Goal: Transaction & Acquisition: Purchase product/service

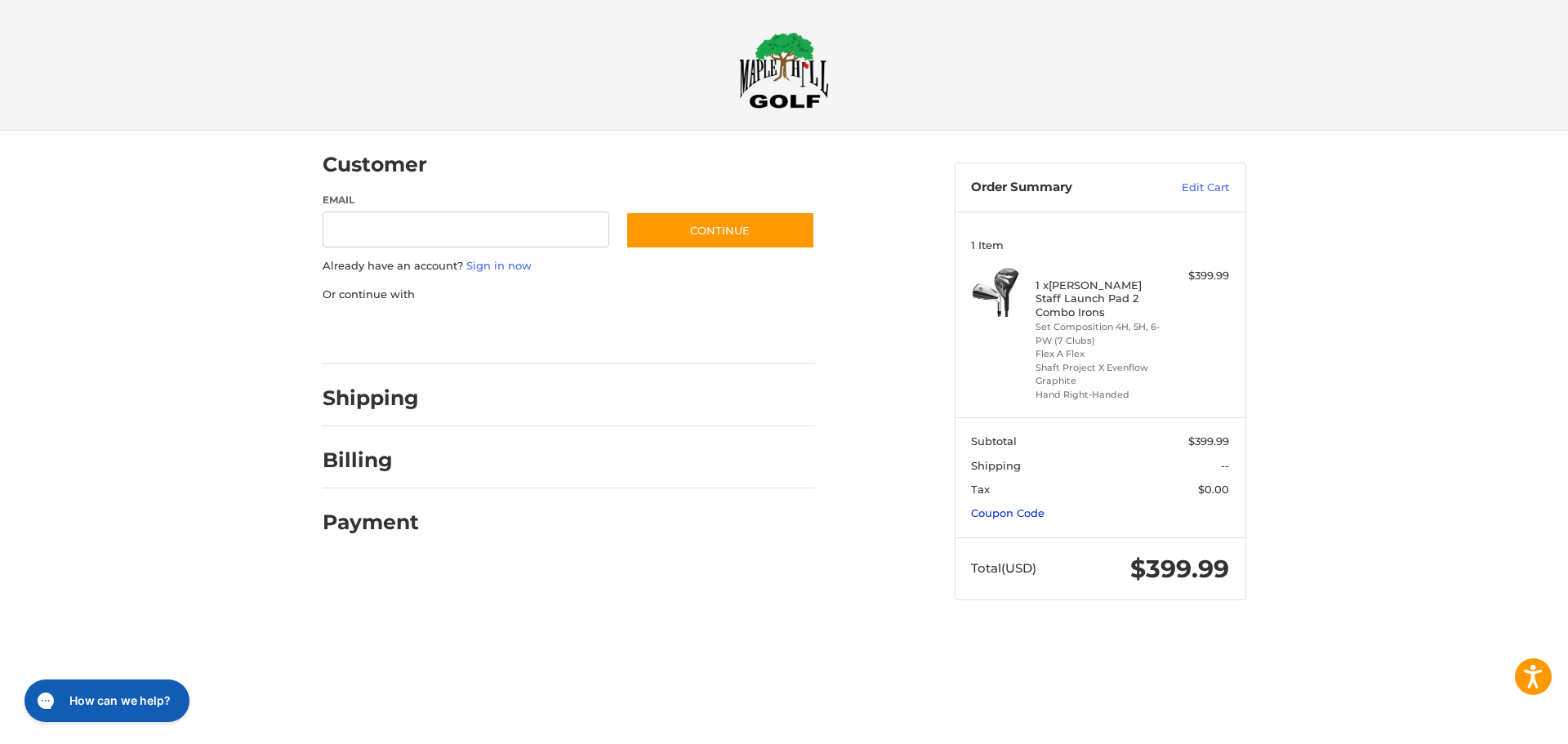
click at [1002, 506] on link "Coupon Code" at bounding box center [1008, 513] width 74 height 13
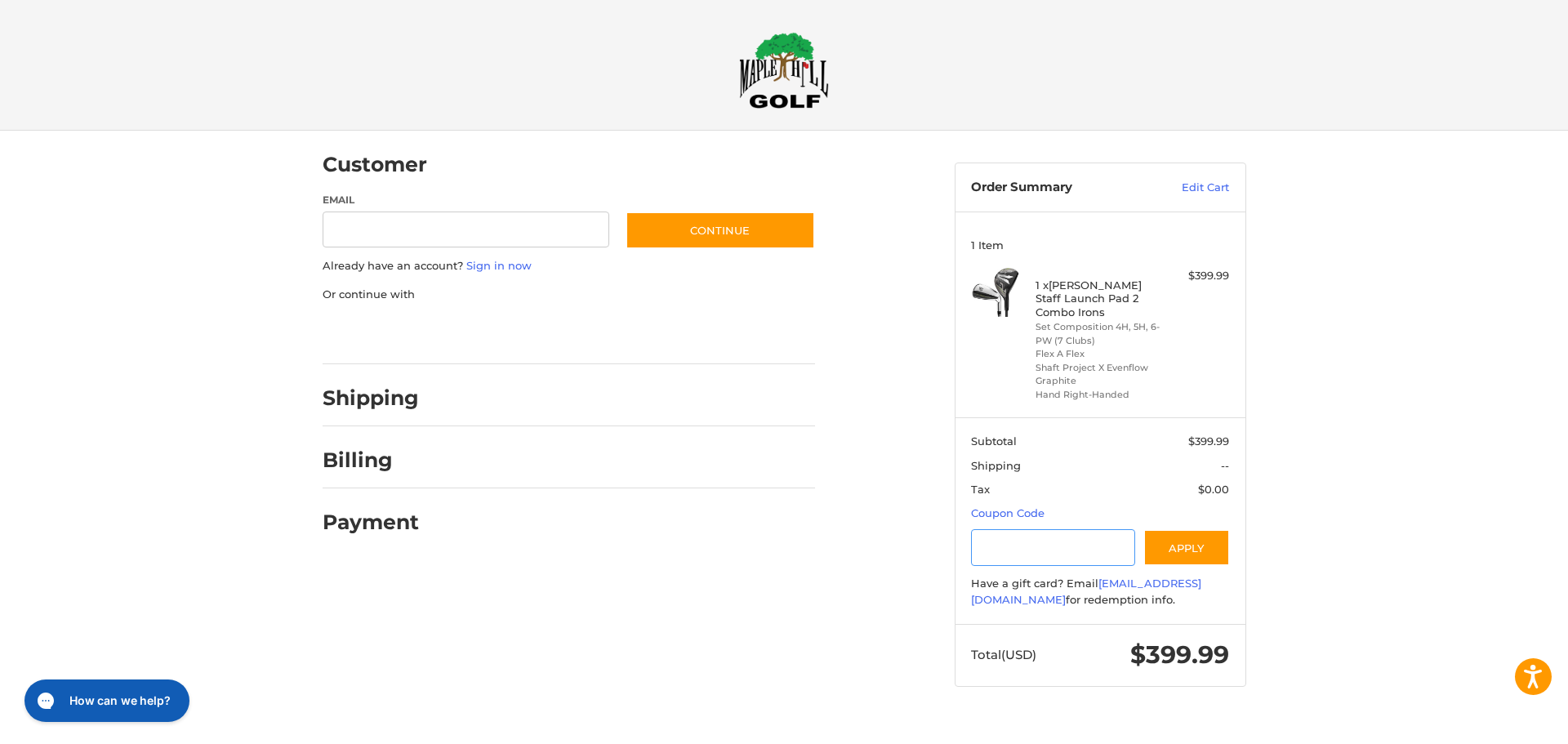
click at [1016, 531] on input "Gift Certificate or Coupon Code" at bounding box center [1053, 547] width 165 height 37
type input "********"
click at [1178, 529] on button "Apply" at bounding box center [1187, 547] width 86 height 37
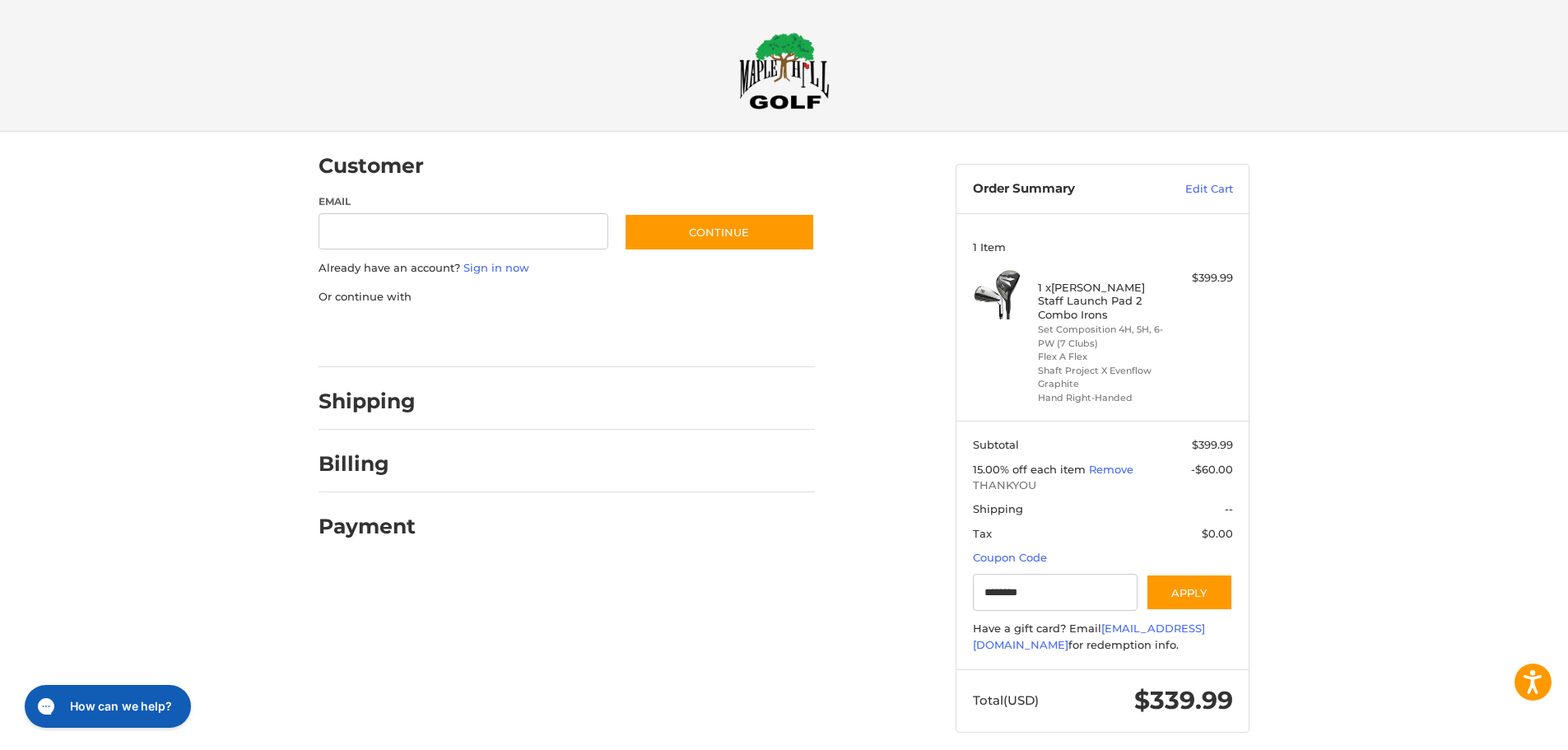
drag, startPoint x: 1565, startPoint y: 384, endPoint x: 1568, endPoint y: 365, distance: 19.2
click at [1568, 365] on html "Accessibility Screen-Reader Guide, Feedback, and Issue Reporting | New window C…" at bounding box center [784, 382] width 1568 height 765
